Goal: Task Accomplishment & Management: Manage account settings

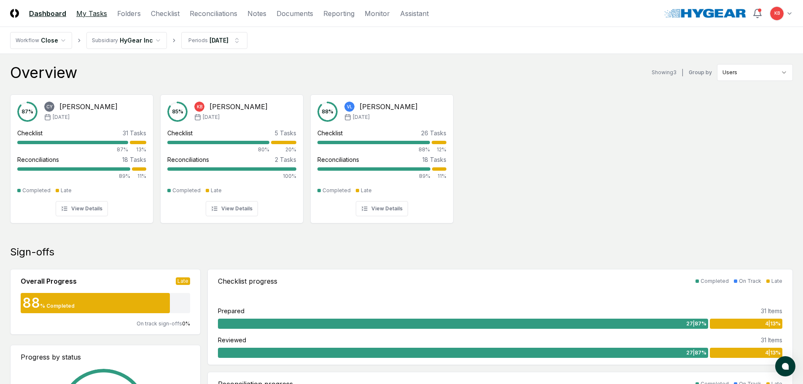
click at [98, 13] on link "My Tasks" at bounding box center [91, 13] width 31 height 10
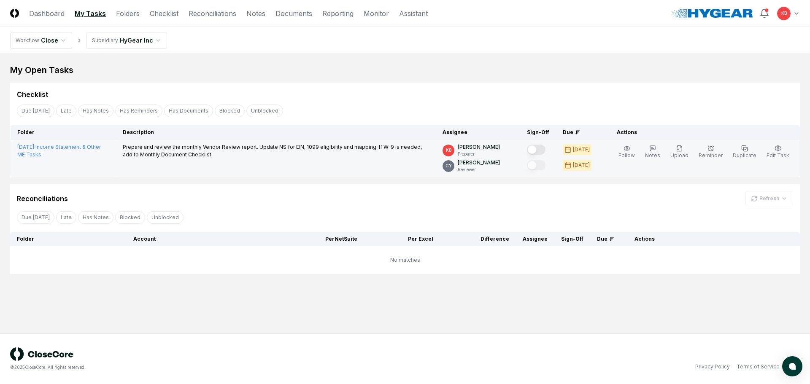
click at [538, 149] on button "Mark complete" at bounding box center [536, 150] width 19 height 10
click at [46, 13] on link "Dashboard" at bounding box center [46, 13] width 35 height 10
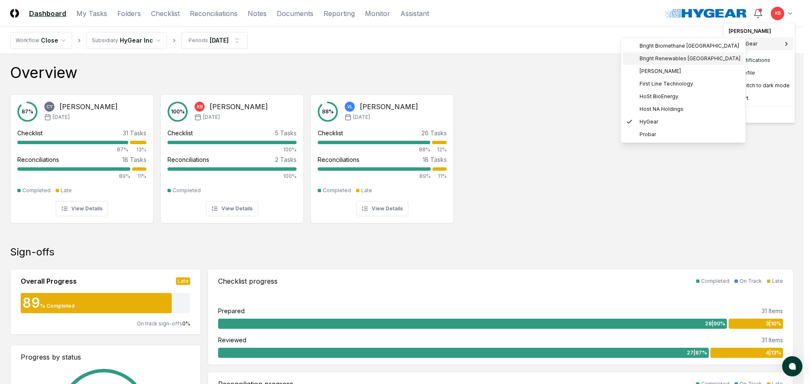
click at [677, 56] on span "Bright Renewables [GEOGRAPHIC_DATA]" at bounding box center [689, 59] width 101 height 8
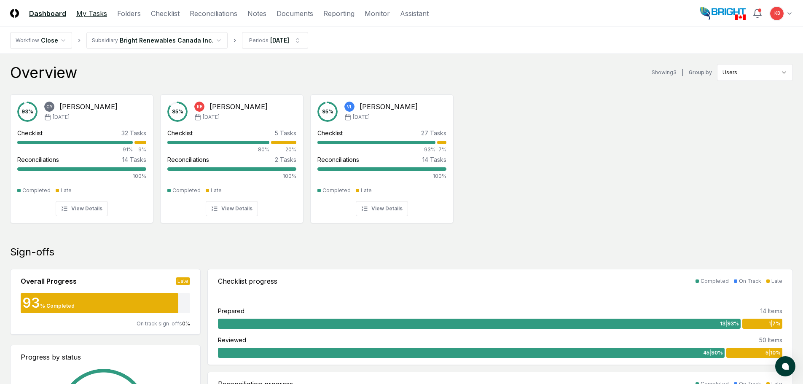
click at [97, 12] on link "My Tasks" at bounding box center [91, 13] width 31 height 10
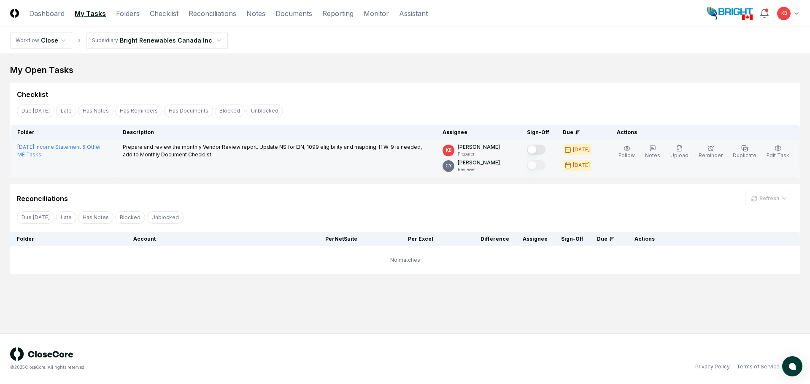
click at [541, 151] on button "Mark complete" at bounding box center [536, 150] width 19 height 10
click at [792, 12] on html "CloseCore Dashboard My Tasks Folders Checklist Reconciliations Notes Documents …" at bounding box center [405, 192] width 810 height 384
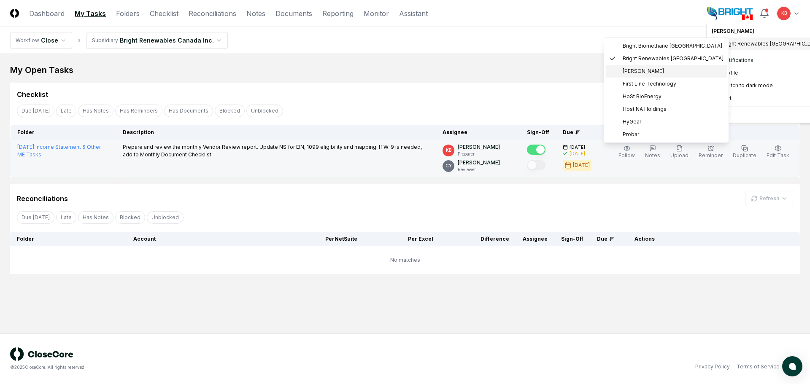
click at [634, 70] on span "[PERSON_NAME]" at bounding box center [643, 71] width 41 height 8
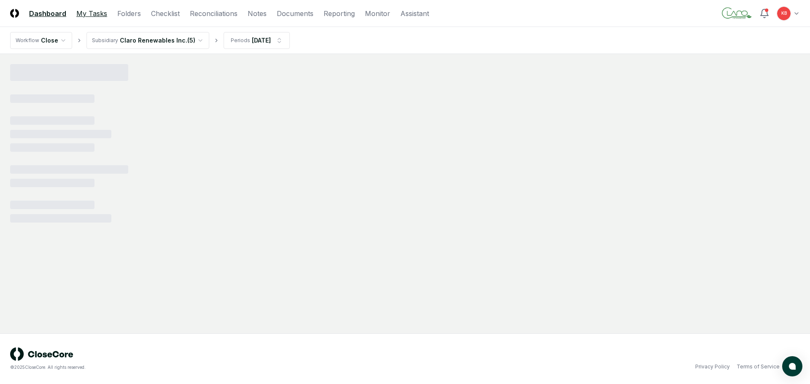
click at [86, 14] on link "My Tasks" at bounding box center [91, 13] width 31 height 10
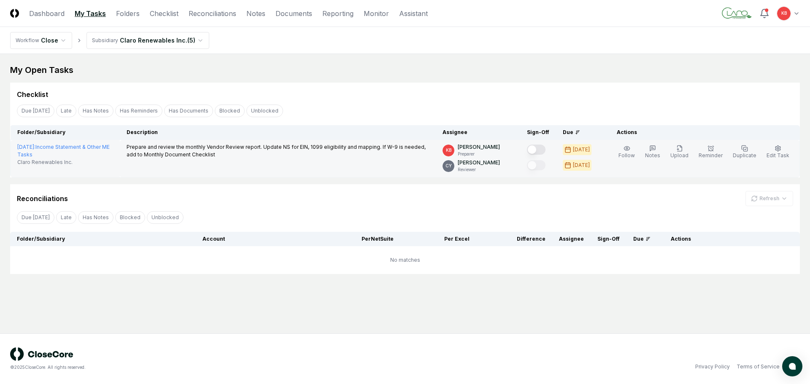
click at [540, 150] on button "Mark complete" at bounding box center [536, 150] width 19 height 10
click at [792, 10] on html "CloseCore Dashboard My Tasks Folders Checklist Reconciliations Notes Documents …" at bounding box center [405, 192] width 810 height 384
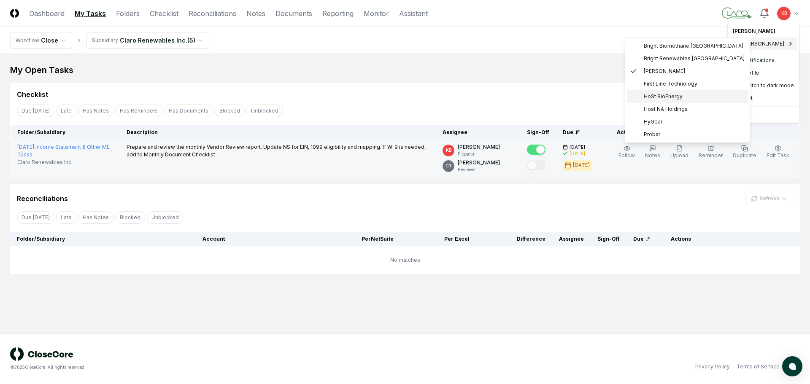
click at [644, 99] on span "HoSt BioEnergy" at bounding box center [663, 97] width 39 height 8
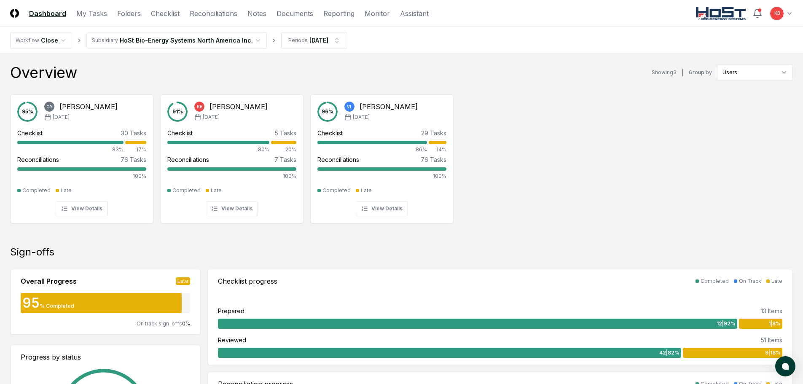
click at [45, 13] on link "Dashboard" at bounding box center [47, 13] width 37 height 10
click at [99, 14] on link "My Tasks" at bounding box center [91, 13] width 31 height 10
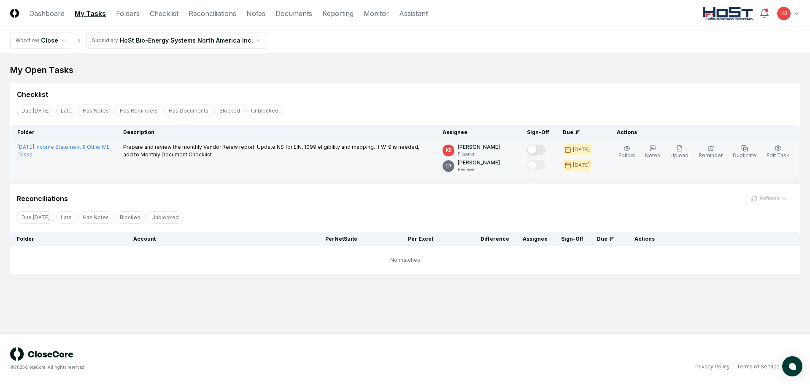
click at [539, 149] on button "Mark complete" at bounding box center [536, 150] width 19 height 10
click at [793, 11] on html "CloseCore Dashboard My Tasks Folders Checklist Reconciliations Notes Documents …" at bounding box center [405, 192] width 810 height 384
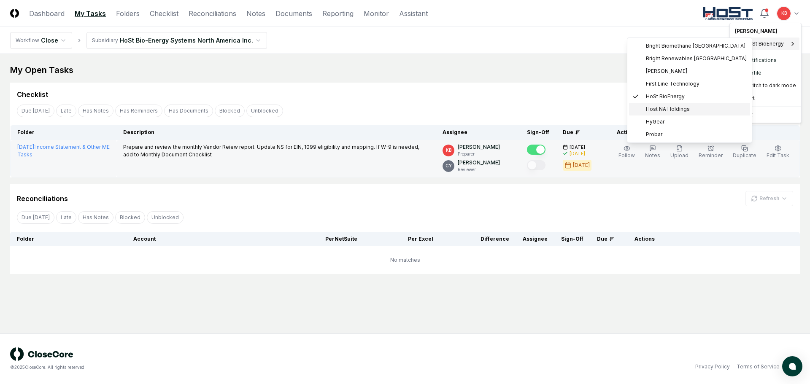
click at [663, 109] on span "Host NA Holdings" at bounding box center [668, 109] width 44 height 8
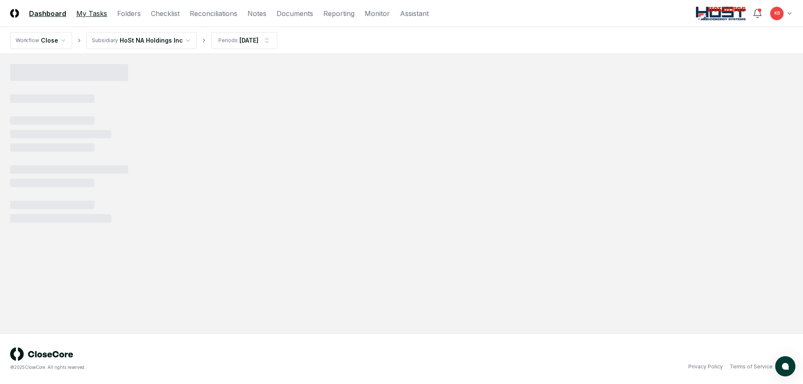
click at [93, 11] on link "My Tasks" at bounding box center [91, 13] width 31 height 10
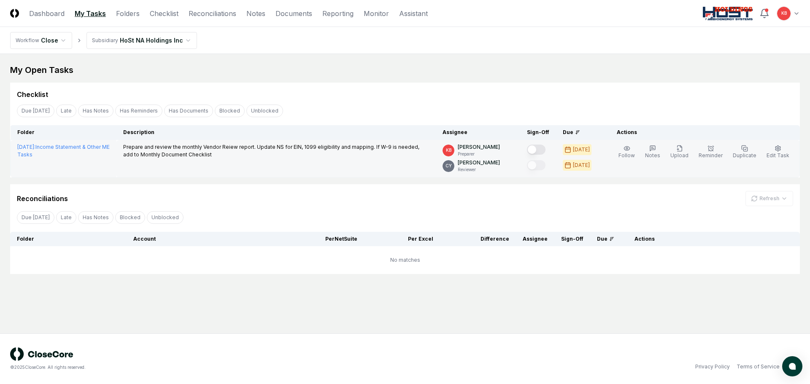
click at [540, 150] on button "Mark complete" at bounding box center [536, 150] width 19 height 10
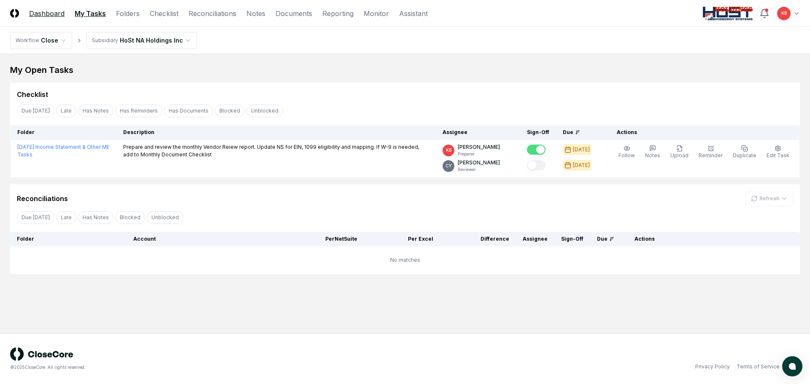
click at [33, 8] on link "Dashboard" at bounding box center [46, 13] width 35 height 10
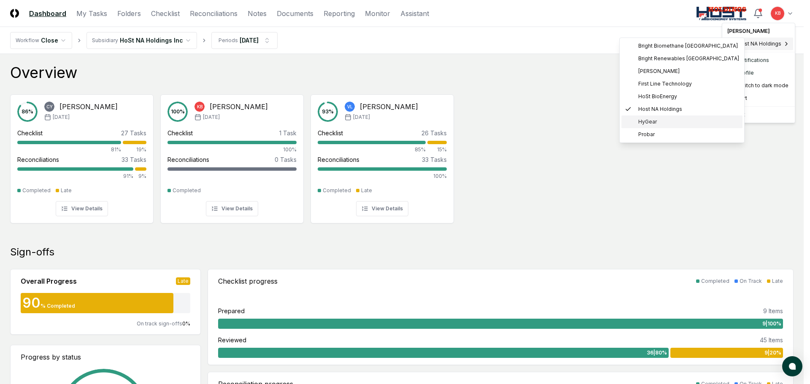
click at [660, 121] on div "HyGear" at bounding box center [681, 122] width 121 height 13
